Goal: Book appointment/travel/reservation

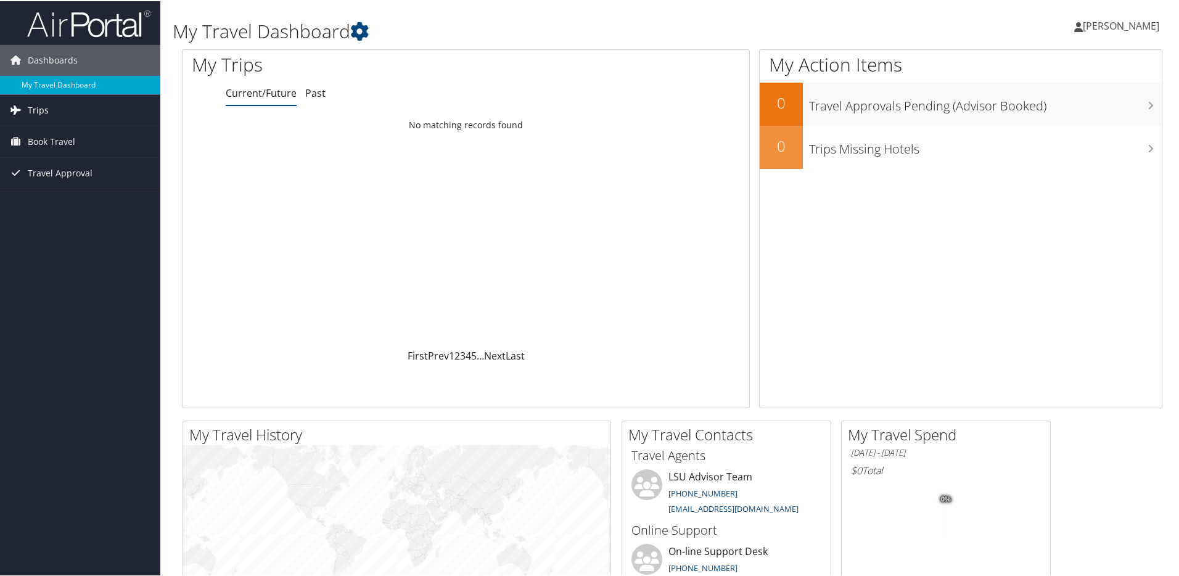
click at [43, 112] on span "Trips" at bounding box center [38, 109] width 21 height 31
click at [46, 128] on link "Current/Future Trips" at bounding box center [80, 134] width 160 height 19
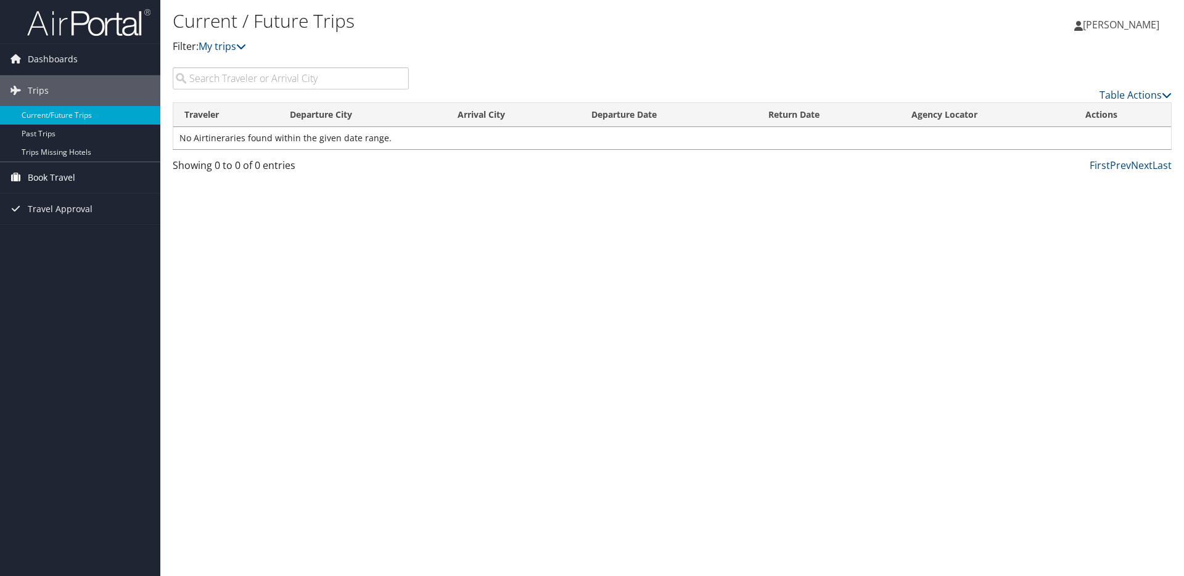
click at [39, 180] on span "Book Travel" at bounding box center [51, 177] width 47 height 31
click at [42, 215] on link "Book/Manage Online Trips" at bounding box center [80, 221] width 160 height 19
